Goal: Navigation & Orientation: Find specific page/section

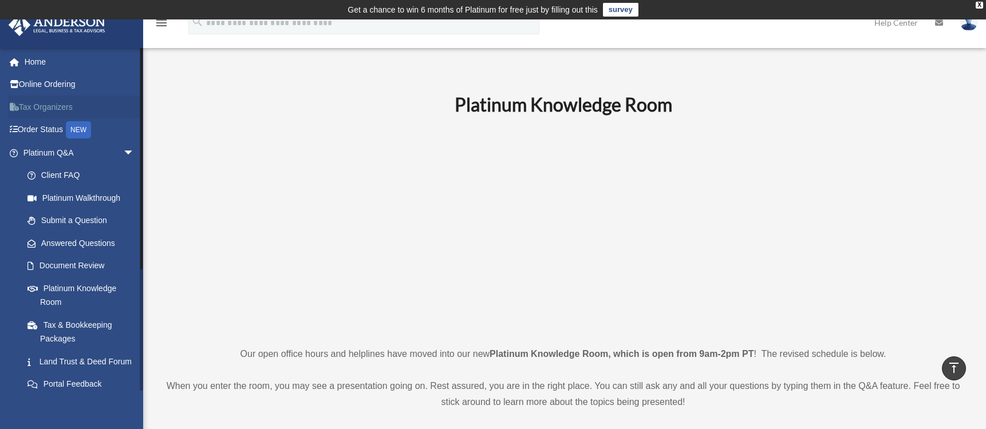
scroll to position [1258, 0]
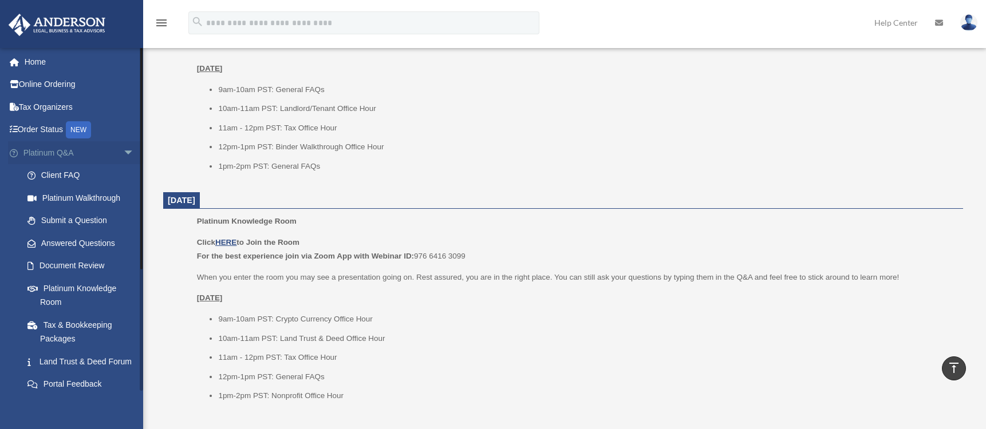
click at [123, 157] on span "arrow_drop_down" at bounding box center [134, 152] width 23 height 23
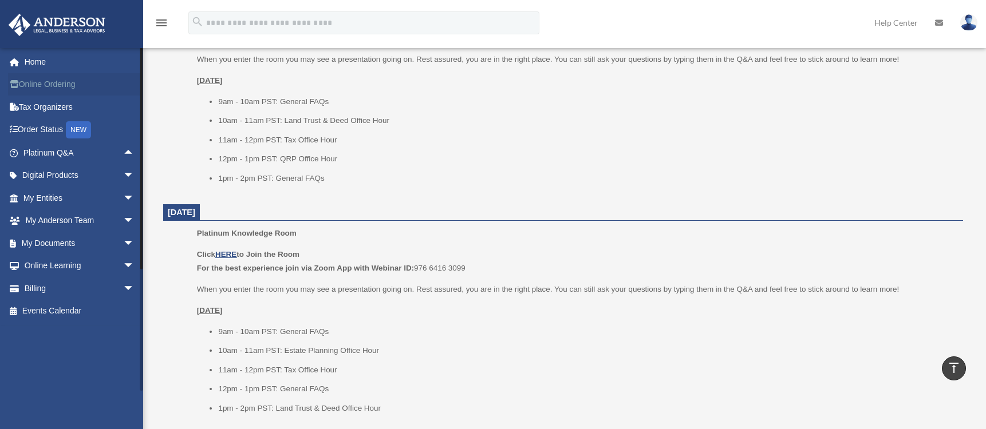
scroll to position [743, 0]
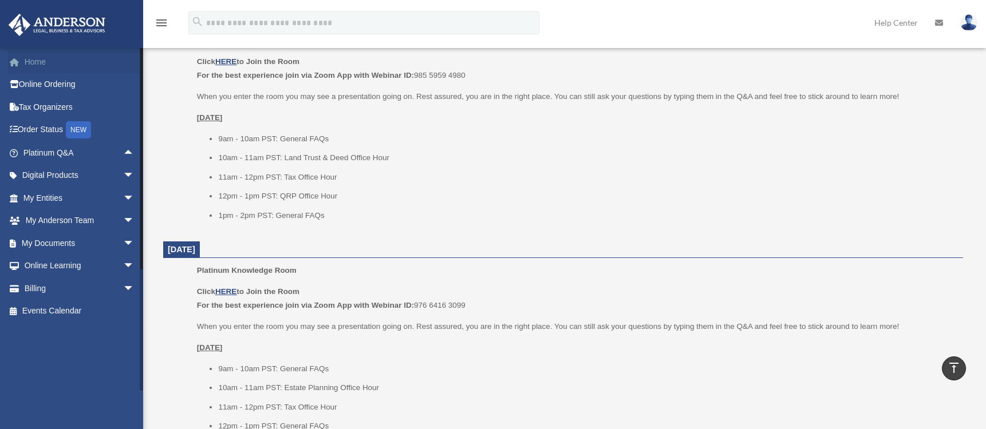
click at [37, 60] on link "Home" at bounding box center [80, 61] width 144 height 23
click at [35, 62] on link "Home" at bounding box center [80, 61] width 144 height 23
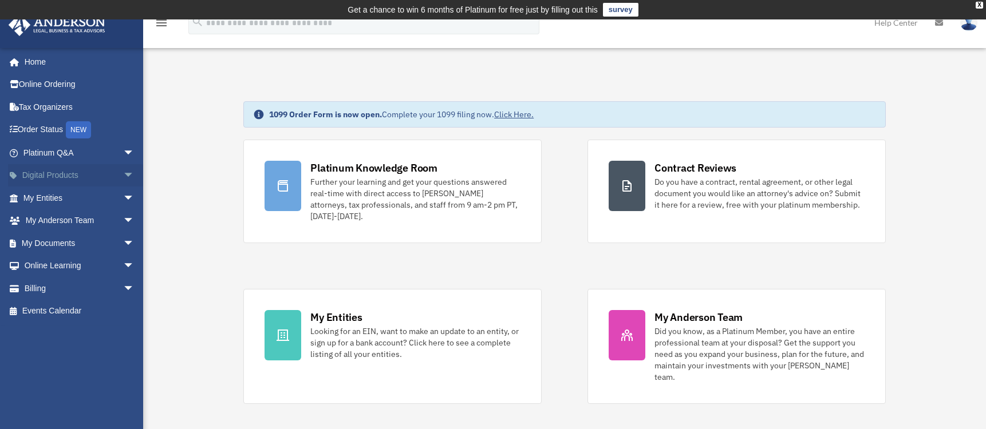
click at [123, 175] on span "arrow_drop_down" at bounding box center [134, 175] width 23 height 23
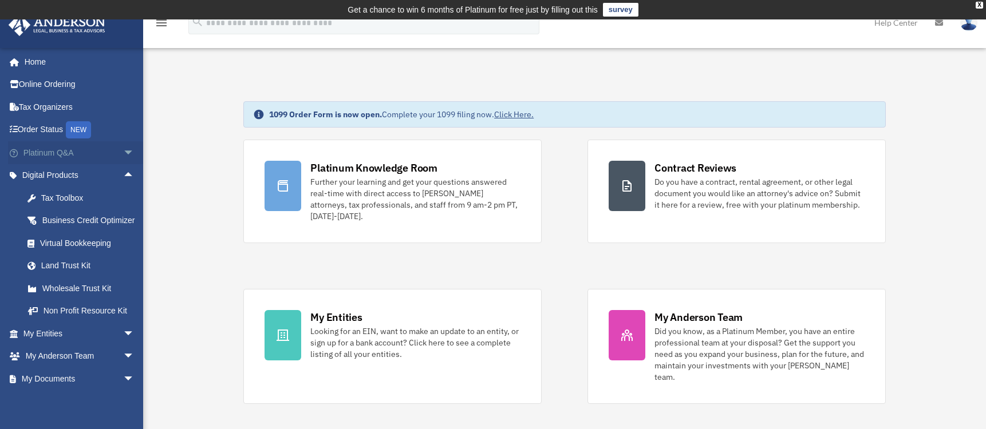
click at [42, 149] on link "Platinum Q&A arrow_drop_down" at bounding box center [80, 152] width 144 height 23
click at [123, 149] on span "arrow_drop_down" at bounding box center [134, 152] width 23 height 23
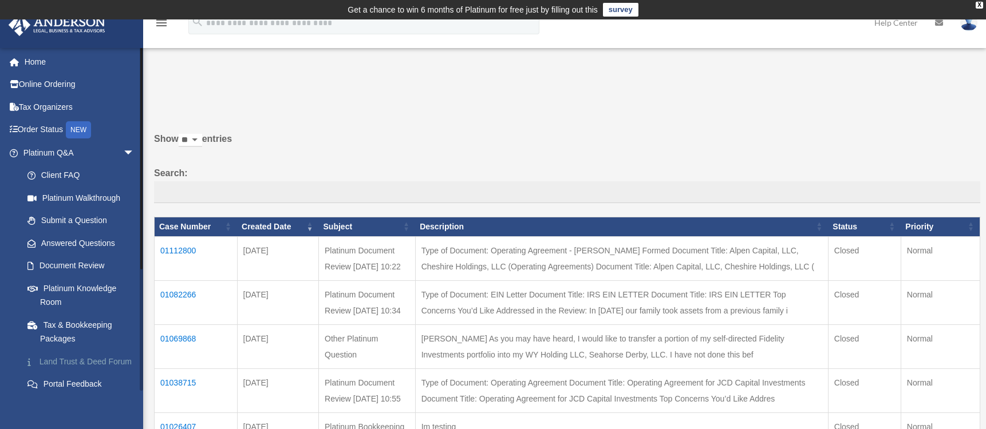
click at [78, 360] on link "Land Trust & Deed Forum" at bounding box center [84, 361] width 136 height 23
